Goal: Transaction & Acquisition: Purchase product/service

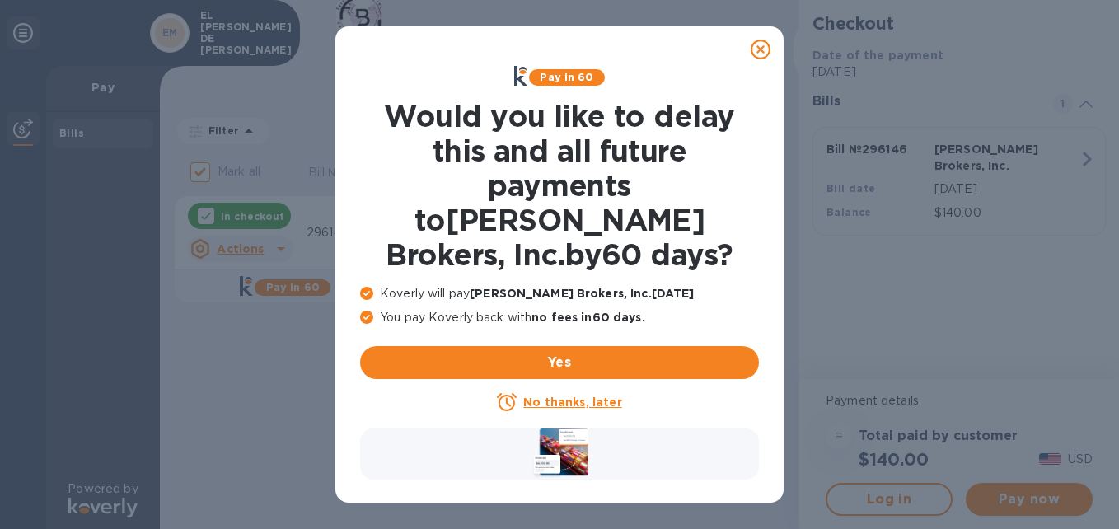
click at [765, 51] on icon at bounding box center [761, 50] width 20 height 20
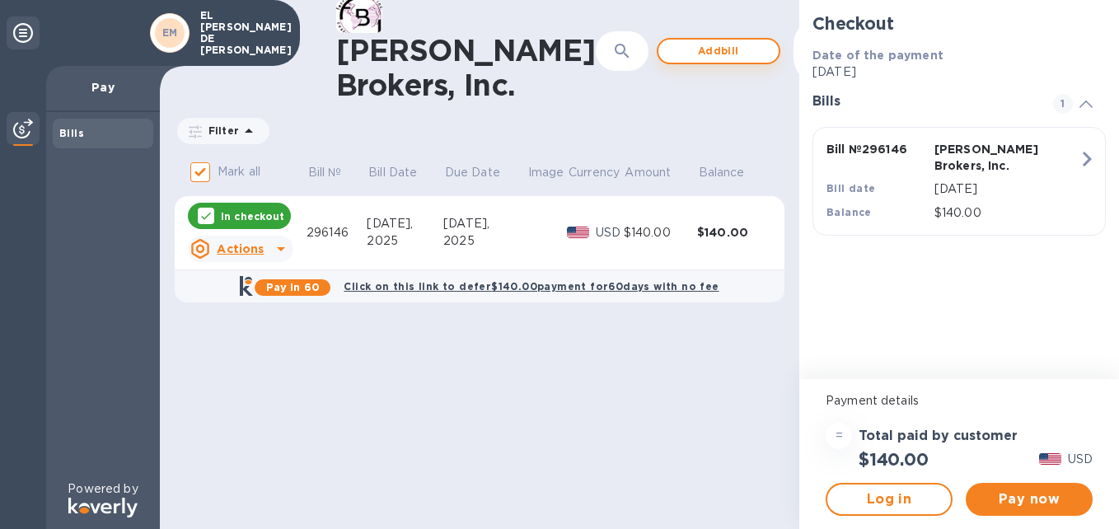
click at [671, 50] on span "Add bill" at bounding box center [718, 51] width 94 height 20
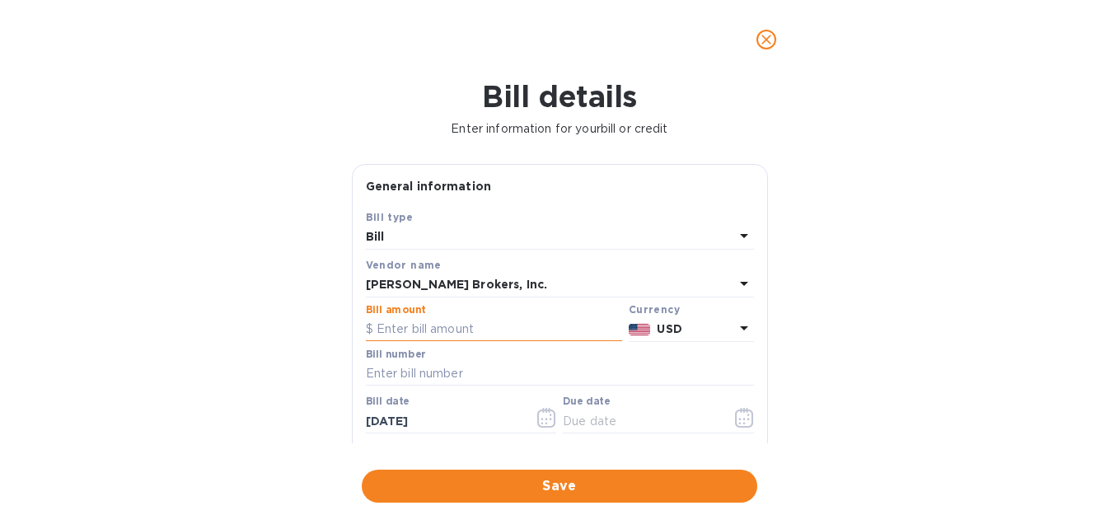
click at [438, 331] on input "text" at bounding box center [494, 329] width 256 height 25
type input "140"
click at [500, 379] on input "text" at bounding box center [560, 374] width 388 height 25
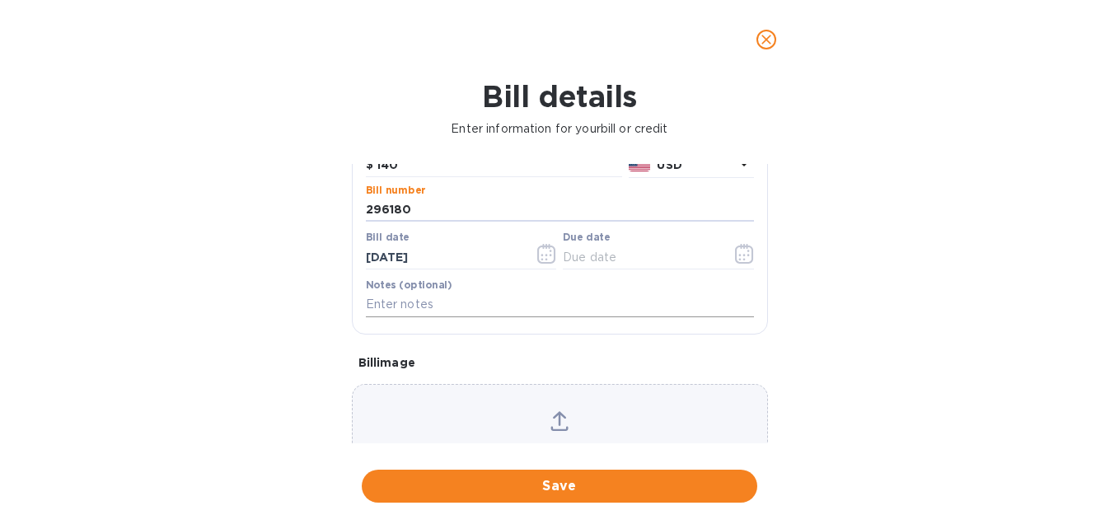
scroll to position [165, 0]
type input "296180"
click at [533, 254] on button "button" at bounding box center [546, 253] width 39 height 40
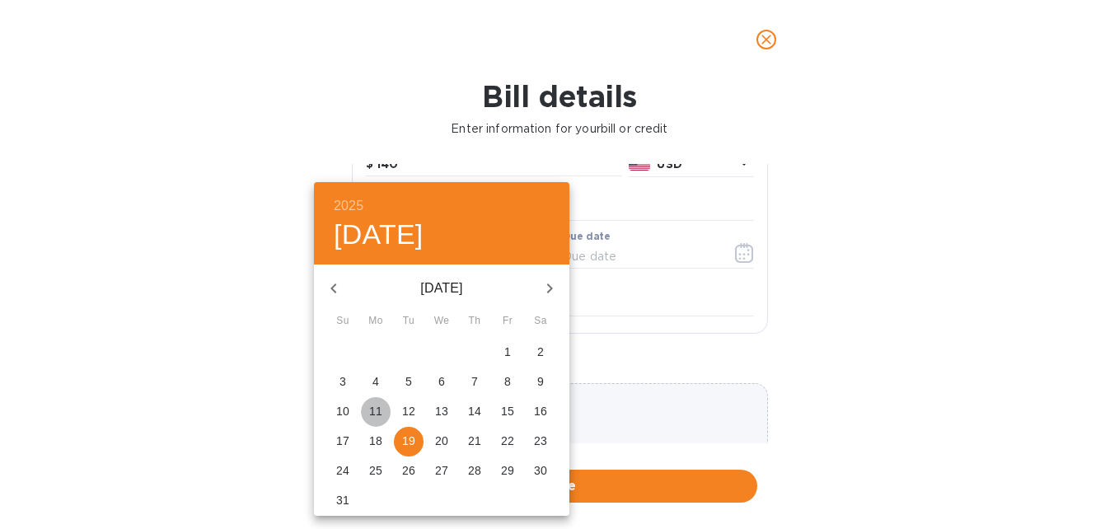
click at [381, 406] on p "11" at bounding box center [375, 411] width 13 height 16
type input "[DATE]"
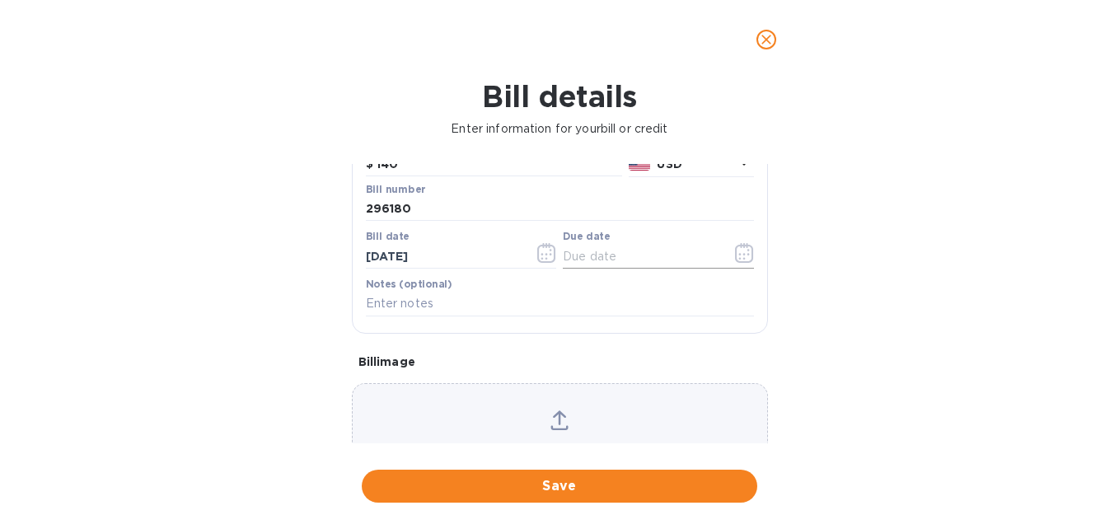
click at [736, 251] on icon "button" at bounding box center [744, 253] width 19 height 20
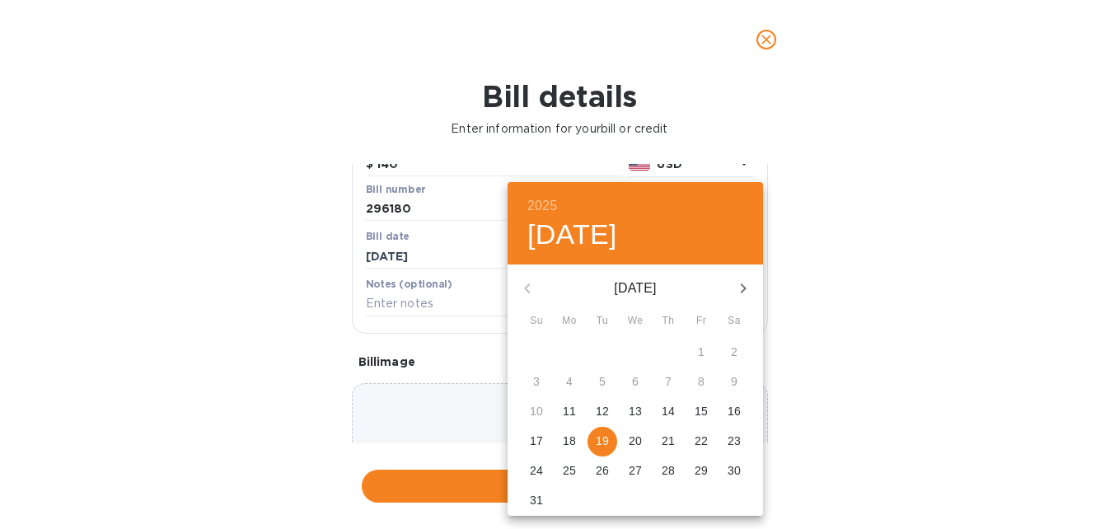
click at [564, 410] on p "11" at bounding box center [569, 411] width 13 height 16
type input "[DATE]"
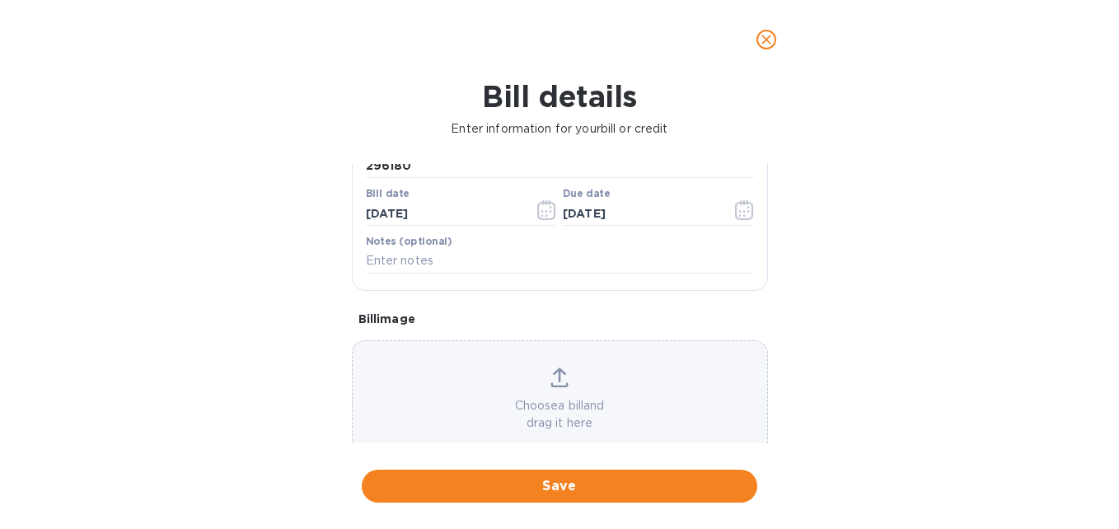
scroll to position [243, 0]
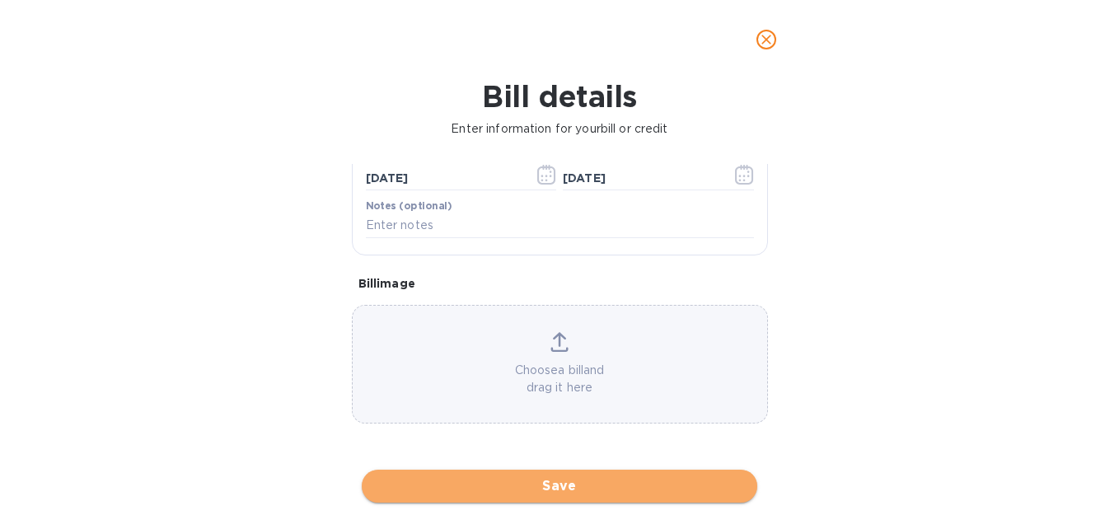
click at [596, 484] on span "Save" at bounding box center [559, 486] width 369 height 20
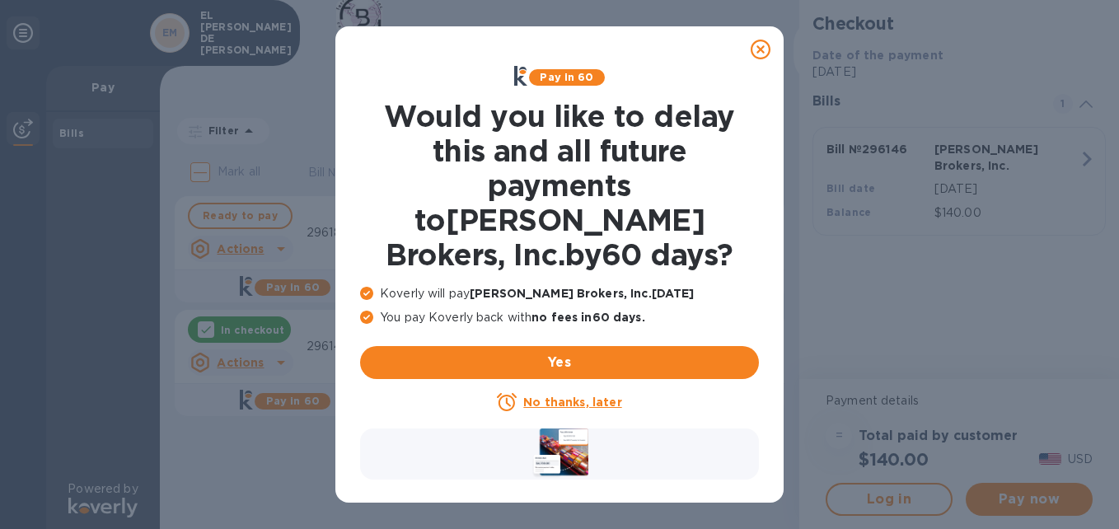
click at [761, 52] on icon at bounding box center [761, 50] width 20 height 20
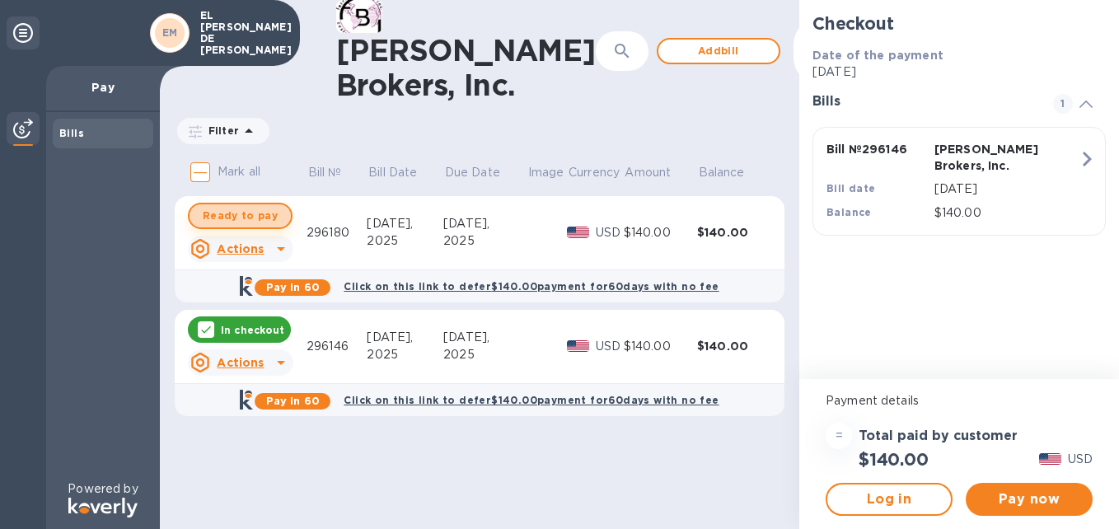
click at [255, 219] on span "Ready to pay" at bounding box center [240, 216] width 75 height 20
checkbox input "true"
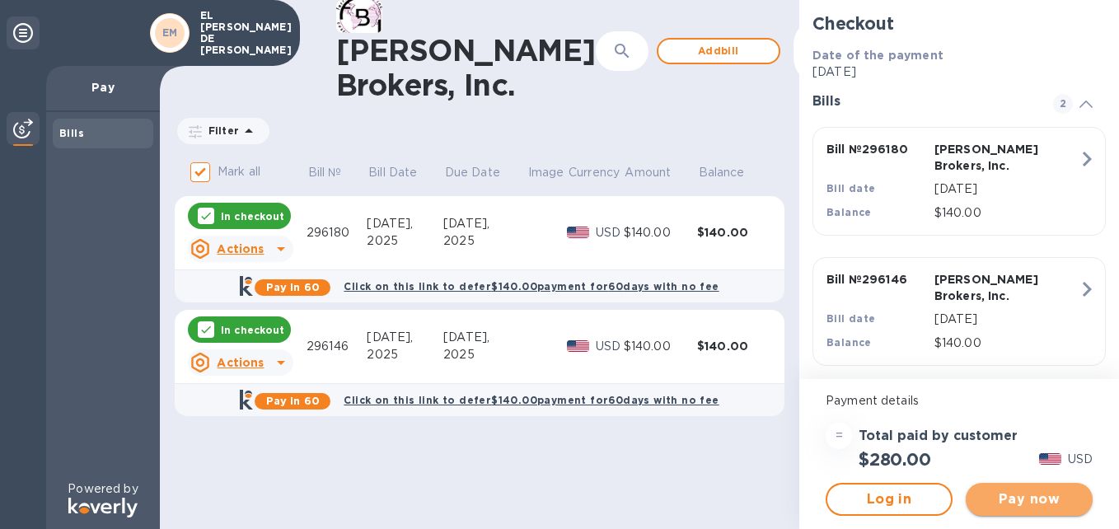
click at [1047, 498] on span "Pay now" at bounding box center [1029, 499] width 101 height 20
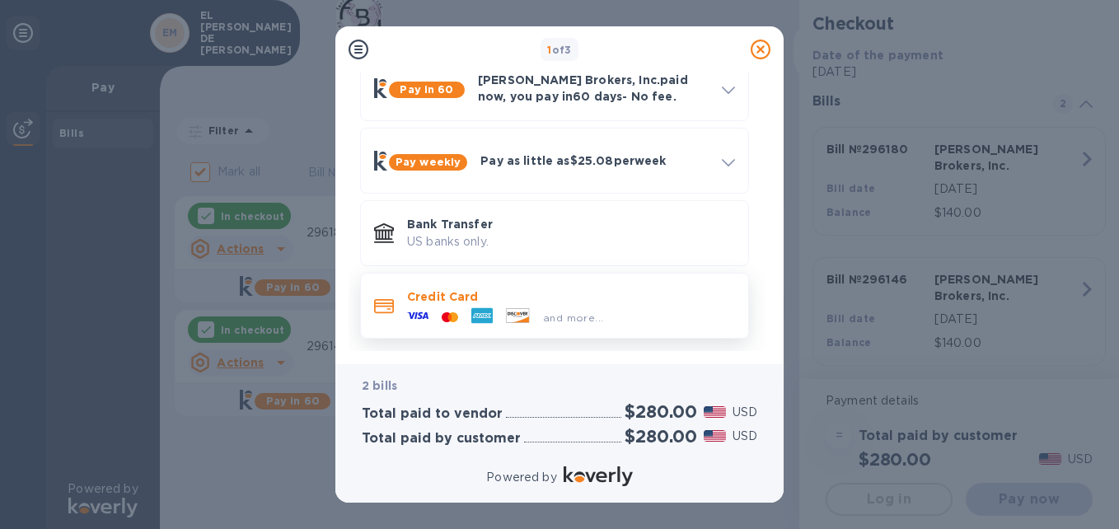
scroll to position [89, 0]
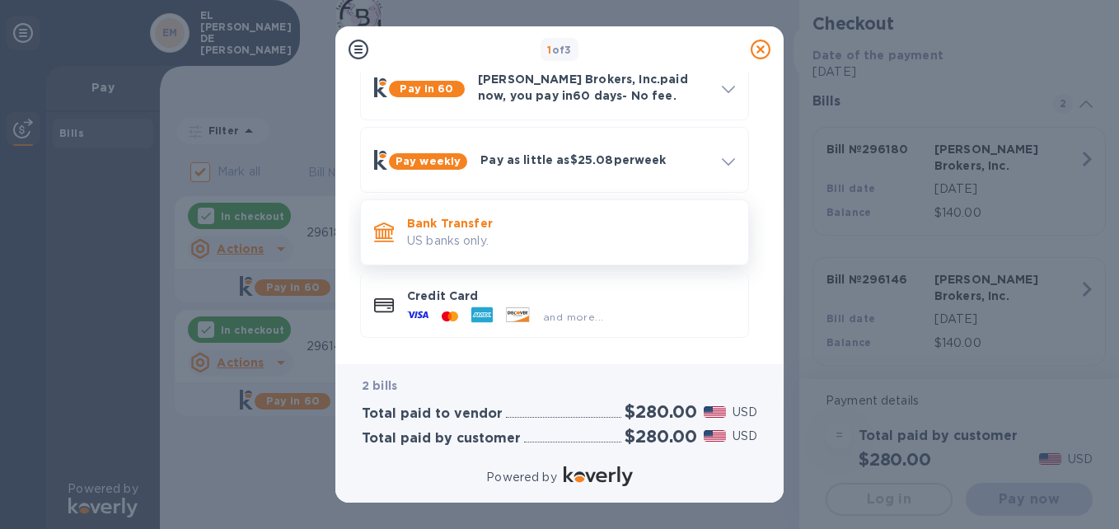
click at [484, 240] on p "US banks only." at bounding box center [571, 240] width 328 height 17
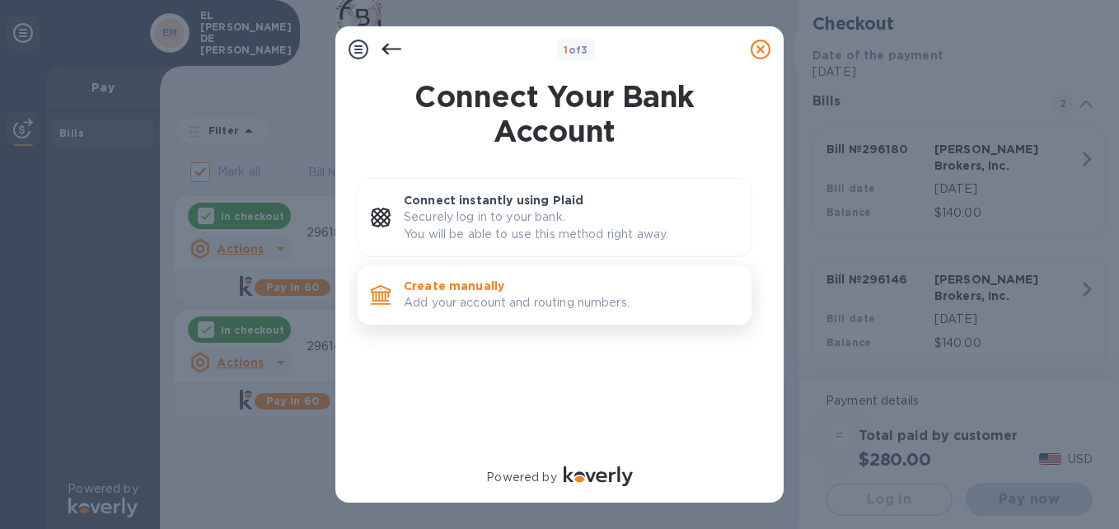
click at [518, 300] on p "Add your account and routing numbers." at bounding box center [571, 302] width 334 height 17
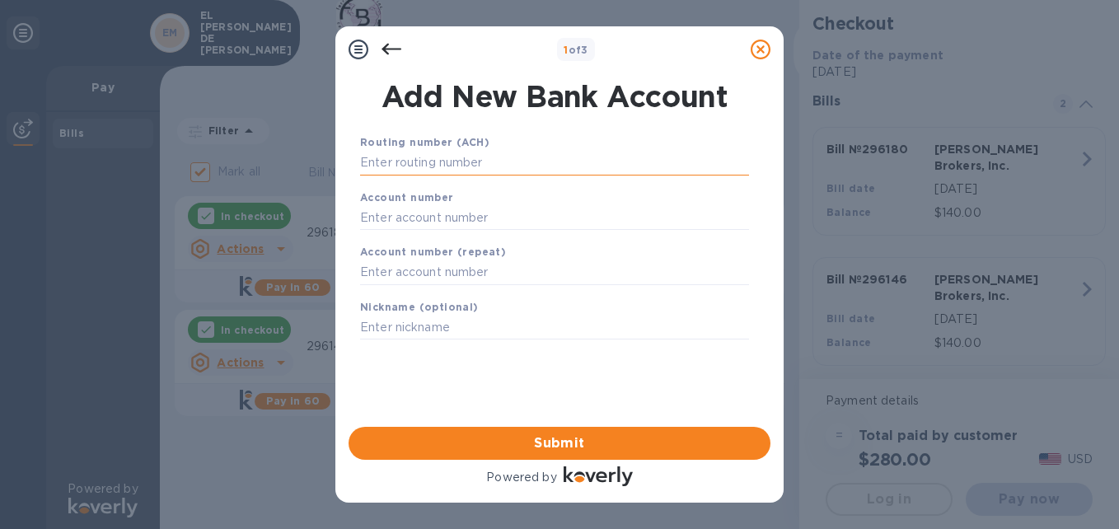
click at [491, 160] on input "text" at bounding box center [554, 163] width 389 height 25
click at [491, 159] on input "text" at bounding box center [554, 163] width 389 height 25
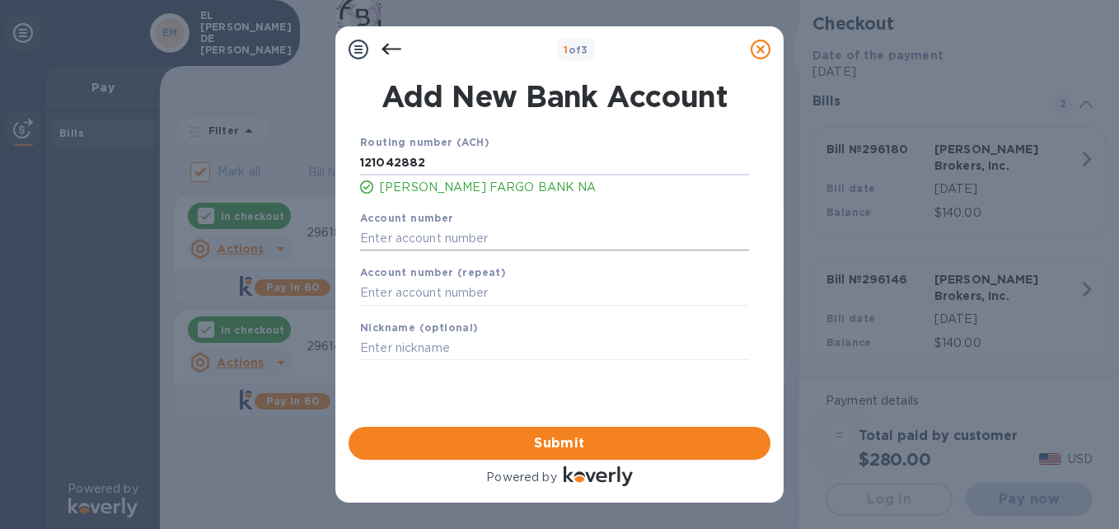
type input "121042882"
click at [498, 233] on input "text" at bounding box center [554, 238] width 389 height 25
type input "1376638555"
click at [531, 289] on input "text" at bounding box center [554, 293] width 389 height 25
type input "1376638555"
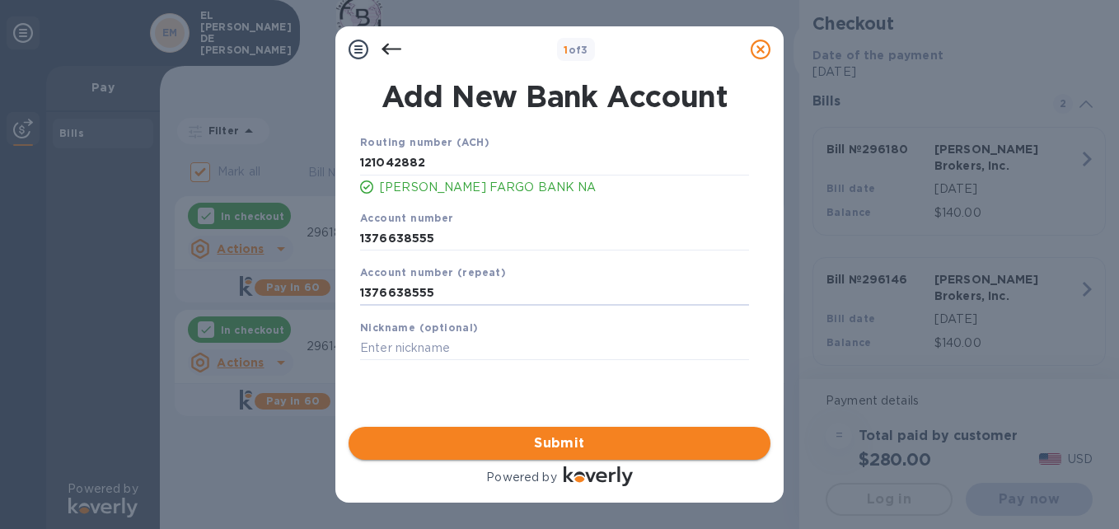
click at [563, 441] on span "Submit" at bounding box center [559, 443] width 395 height 20
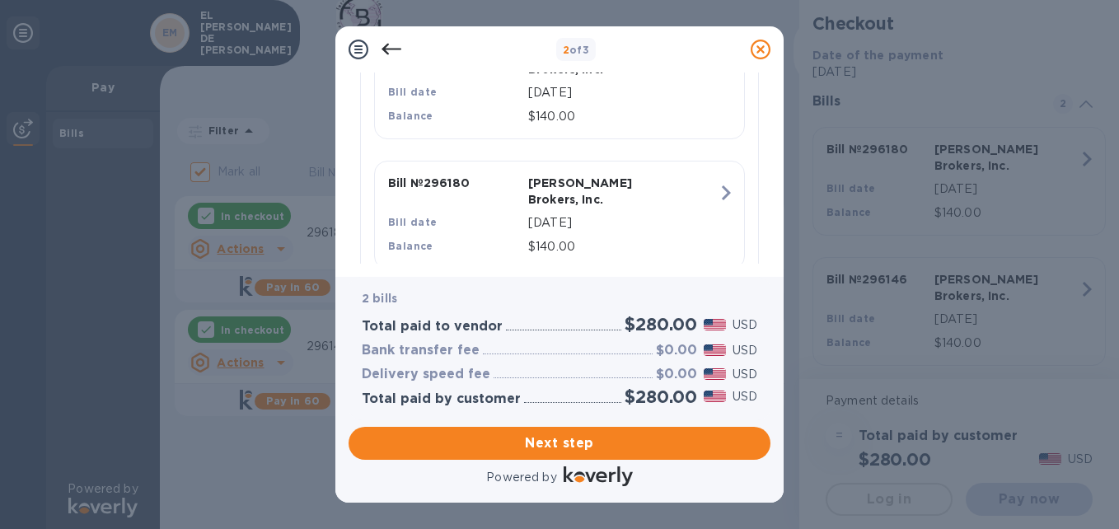
scroll to position [487, 0]
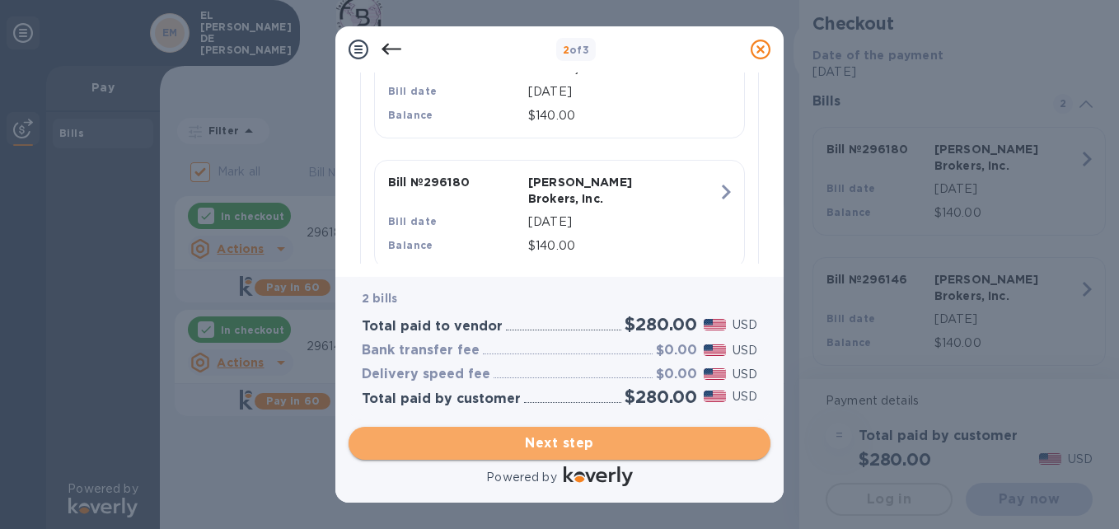
click at [587, 436] on span "Next step" at bounding box center [559, 443] width 395 height 20
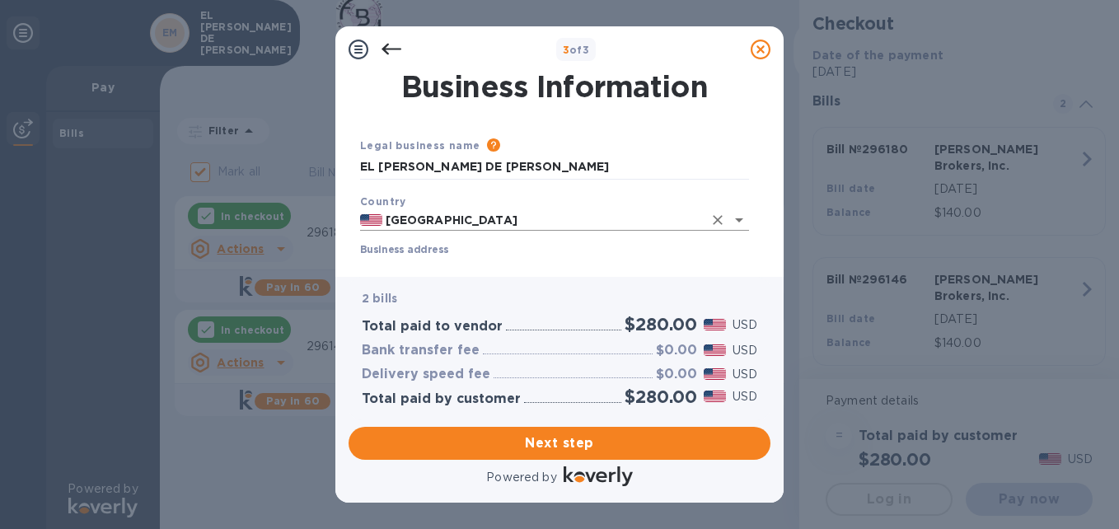
scroll to position [165, 0]
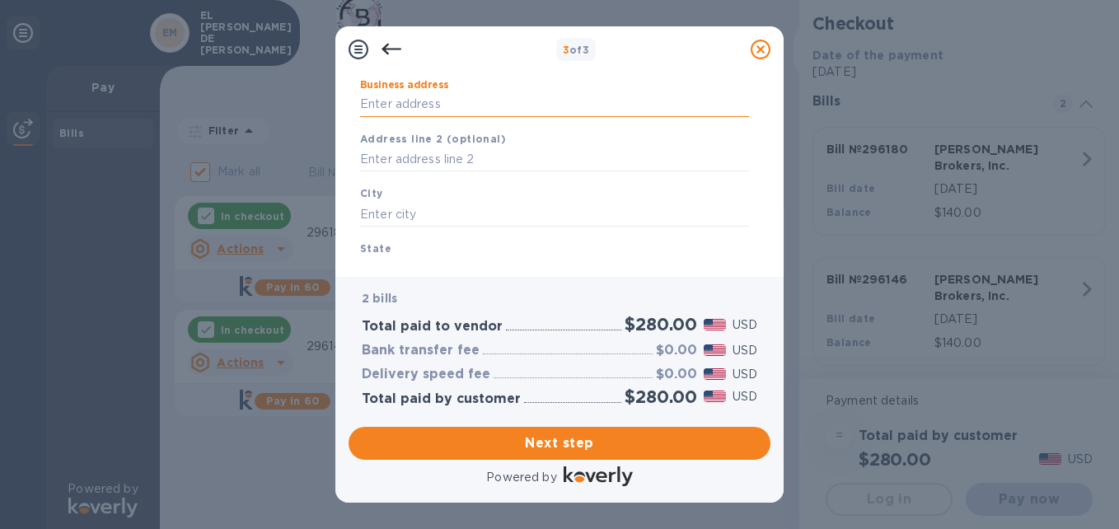
click at [438, 108] on input "Business address" at bounding box center [554, 104] width 389 height 25
type input "[STREET_ADDRESS][PERSON_NAME]"
type input "el monte"
type input "ca"
type input "91732"
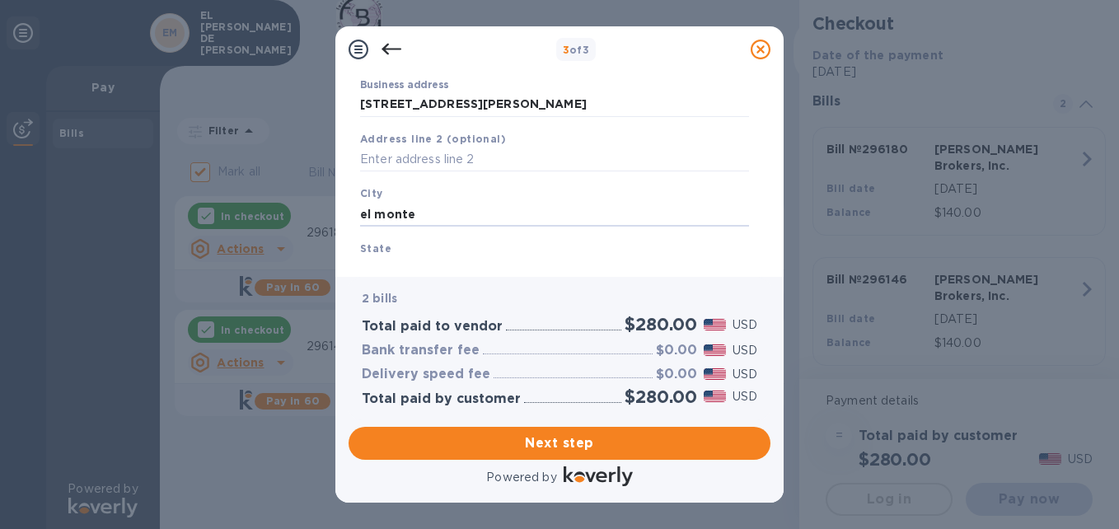
drag, startPoint x: 440, startPoint y: 208, endPoint x: 311, endPoint y: 218, distance: 129.7
click at [311, 218] on div "3 of 3 Business Information Legal business name Please provide the legal name t…" at bounding box center [559, 264] width 1119 height 529
type input "el monte"
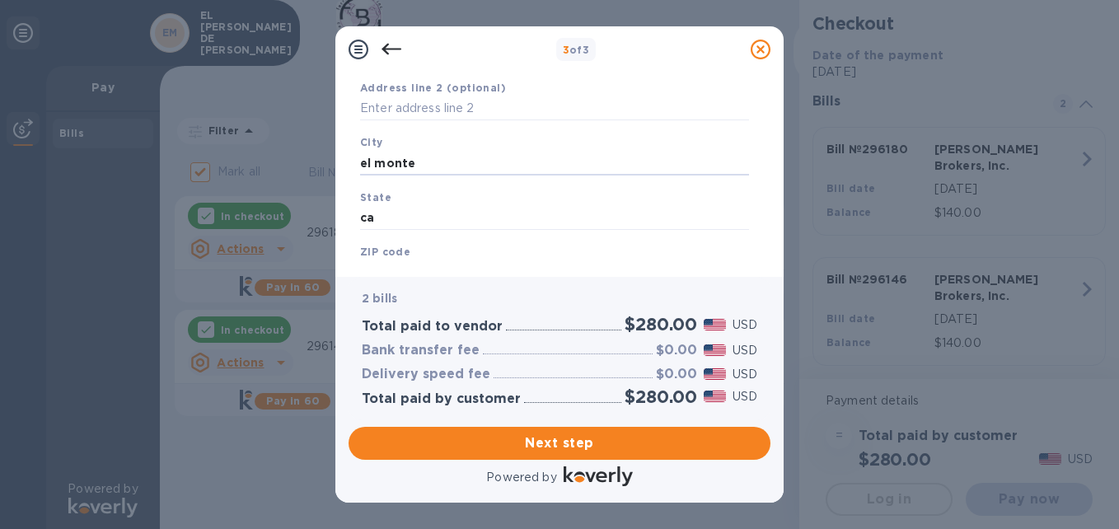
scroll to position [277, 0]
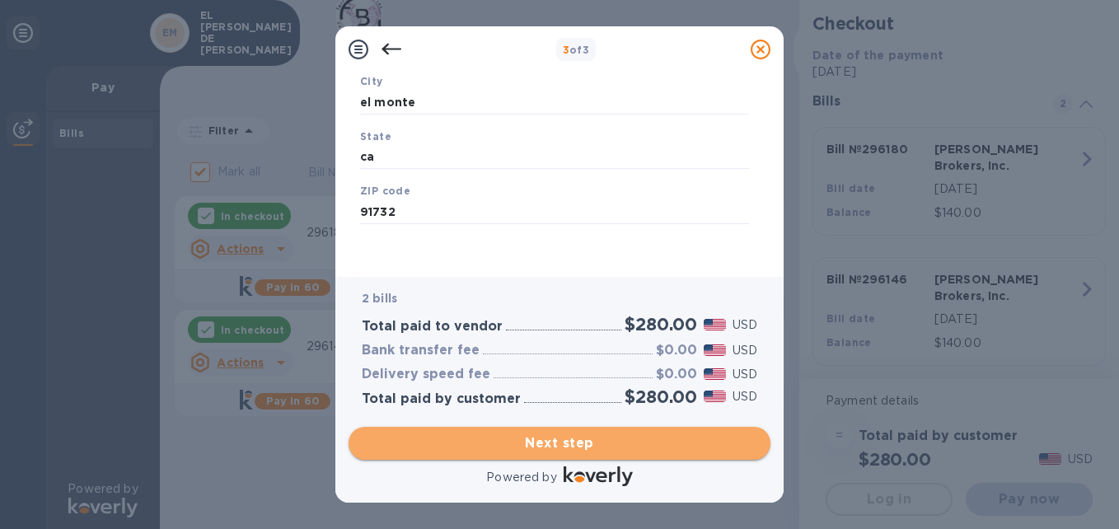
click at [564, 433] on span "Next step" at bounding box center [559, 443] width 395 height 20
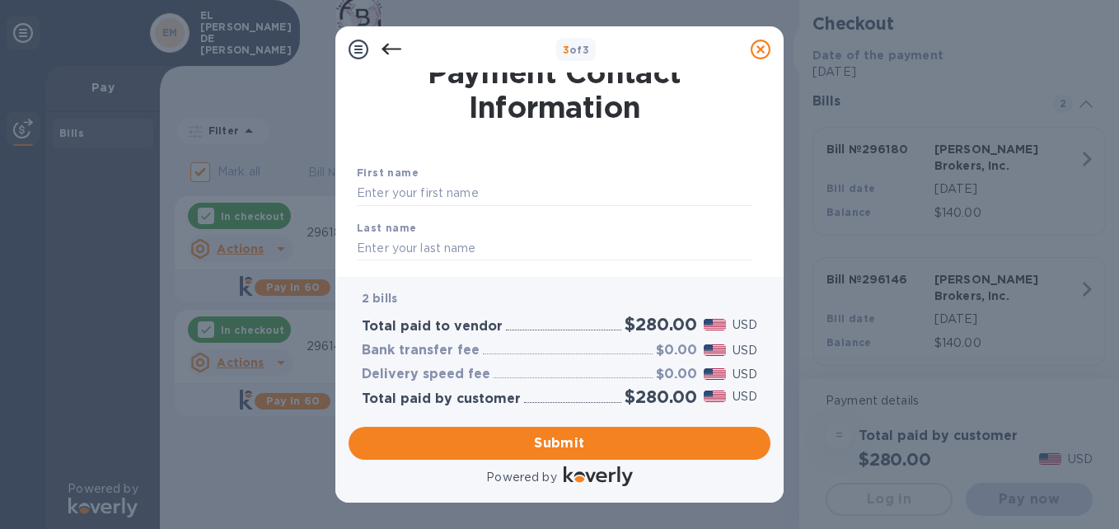
scroll to position [0, 0]
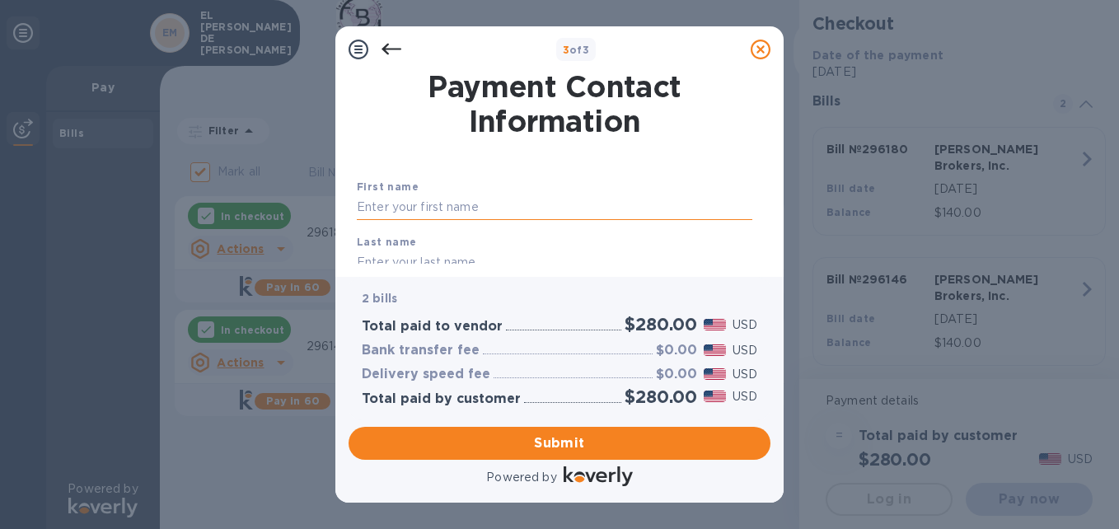
click at [480, 208] on input "text" at bounding box center [554, 207] width 395 height 25
type input "[PERSON_NAME]"
click at [386, 258] on input "text" at bounding box center [554, 262] width 395 height 25
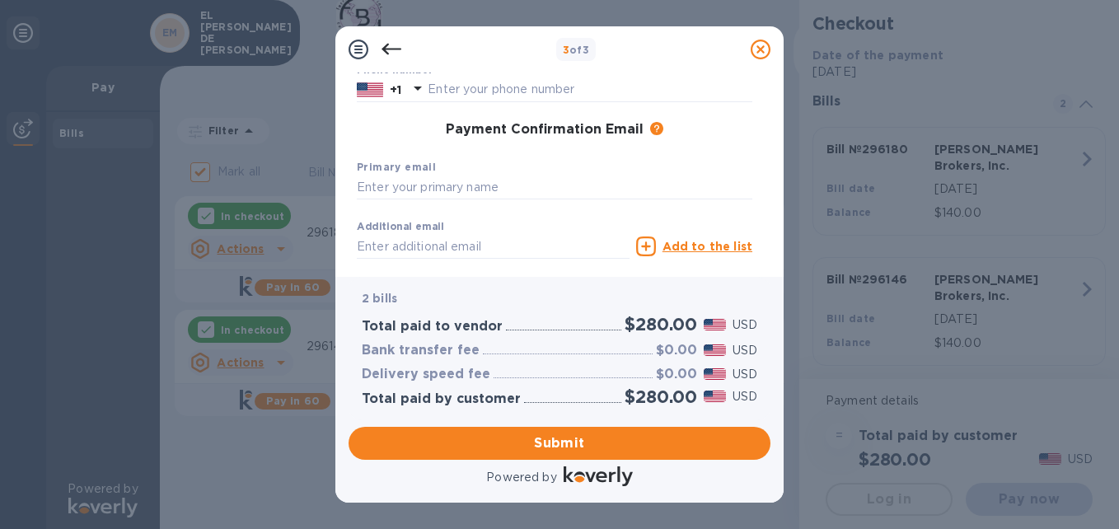
scroll to position [251, 0]
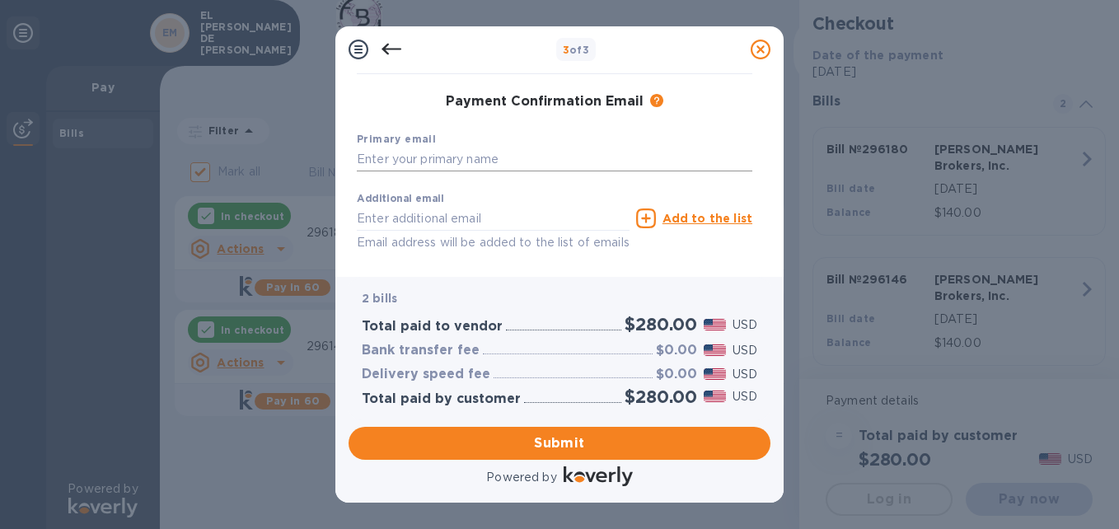
type input "[PERSON_NAME]"
click at [474, 166] on input "text" at bounding box center [554, 159] width 395 height 25
type input "[EMAIL_ADDRESS][DOMAIN_NAME]"
type input "4244004897"
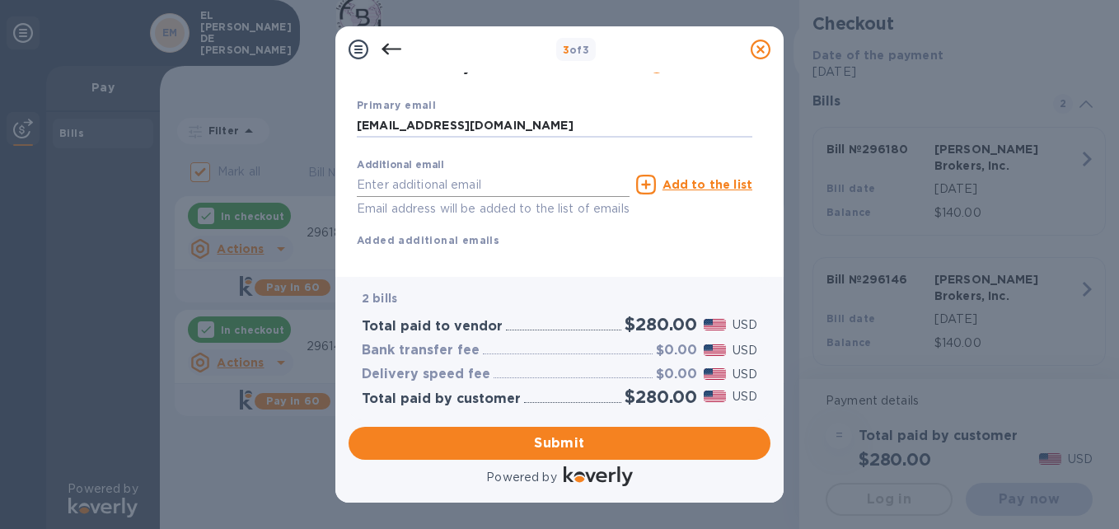
scroll to position [316, 0]
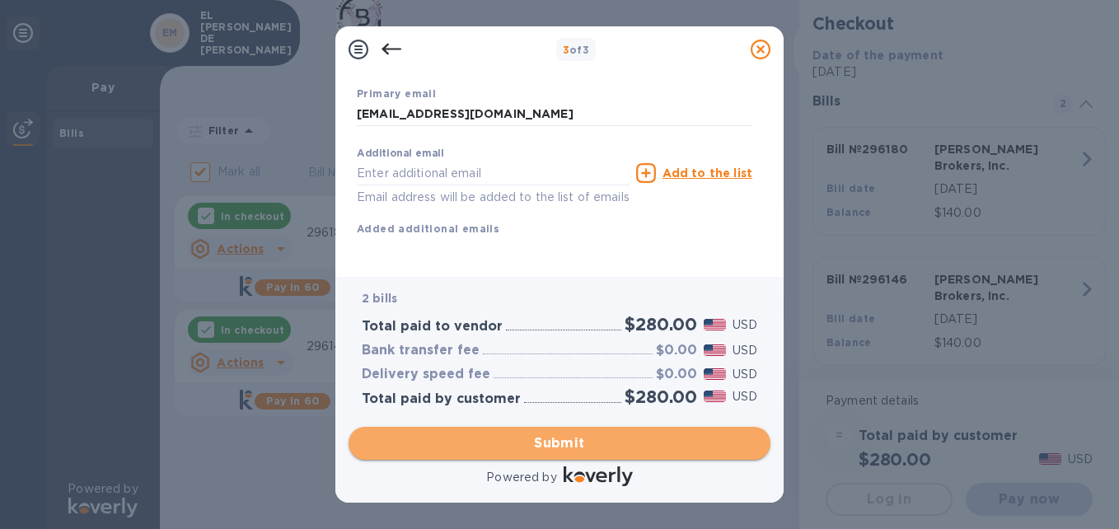
click at [568, 433] on span "Submit" at bounding box center [559, 443] width 395 height 20
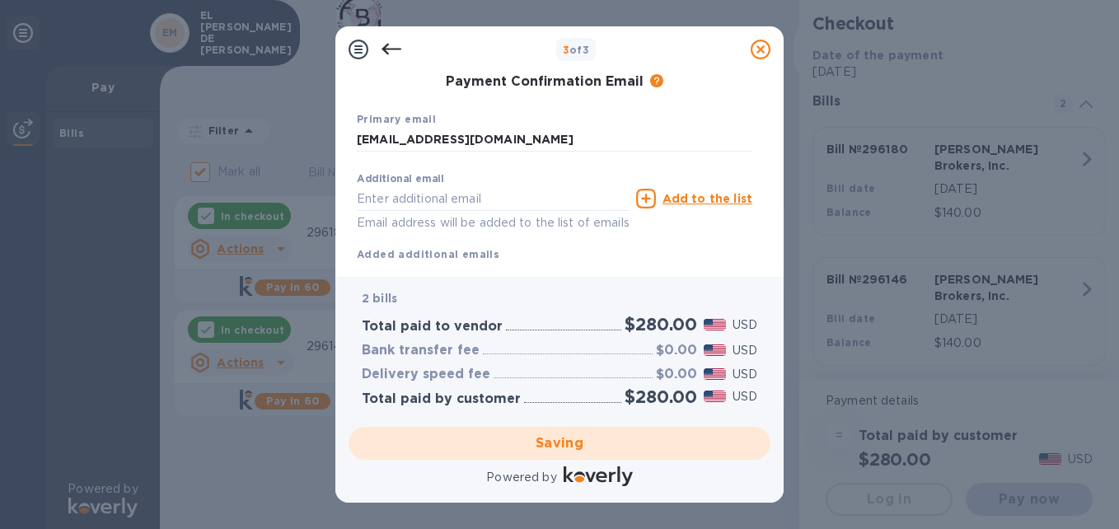
scroll to position [151, 0]
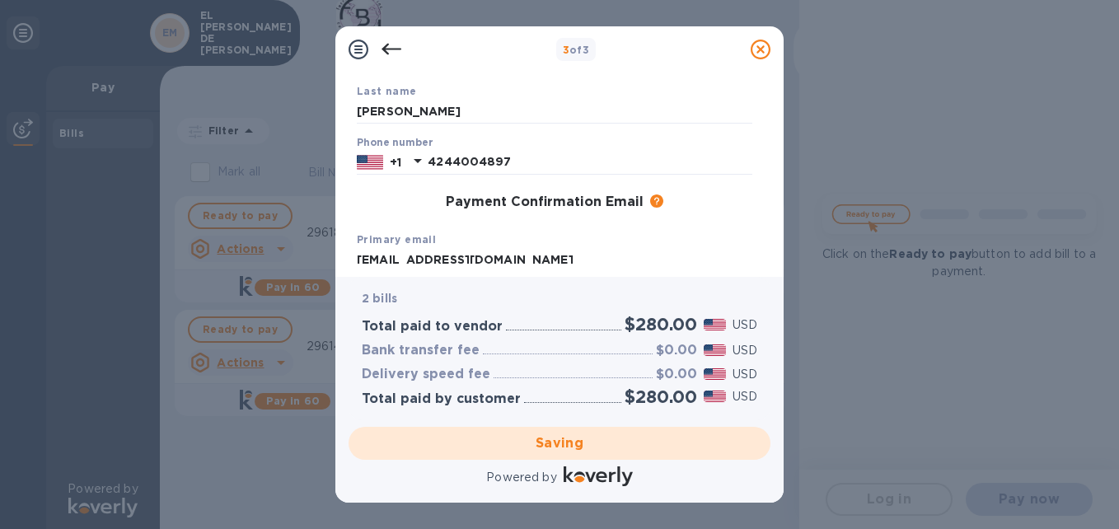
checkbox input "false"
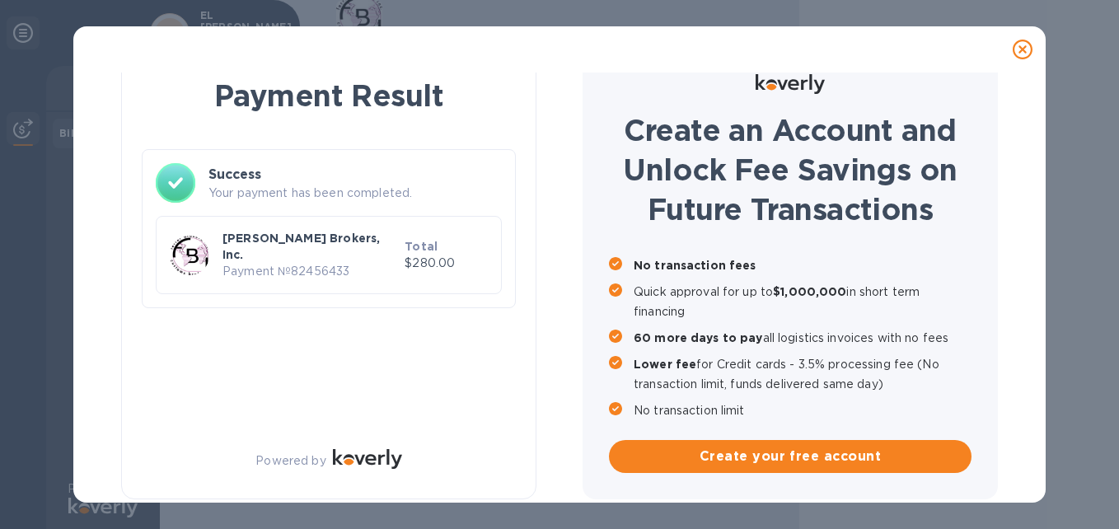
scroll to position [0, 0]
